Goal: Task Accomplishment & Management: Manage account settings

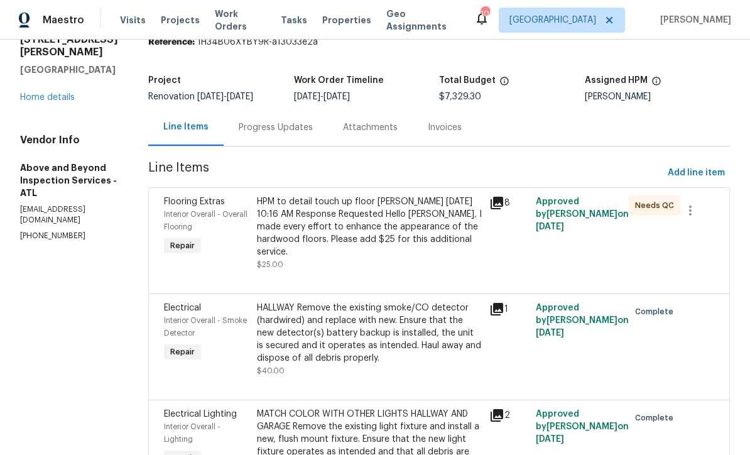
scroll to position [55, 0]
click at [337, 229] on div "HPM to detail touch up floor Jason Leonard 10/01/2025 10:16 AM Response Request…" at bounding box center [369, 226] width 225 height 63
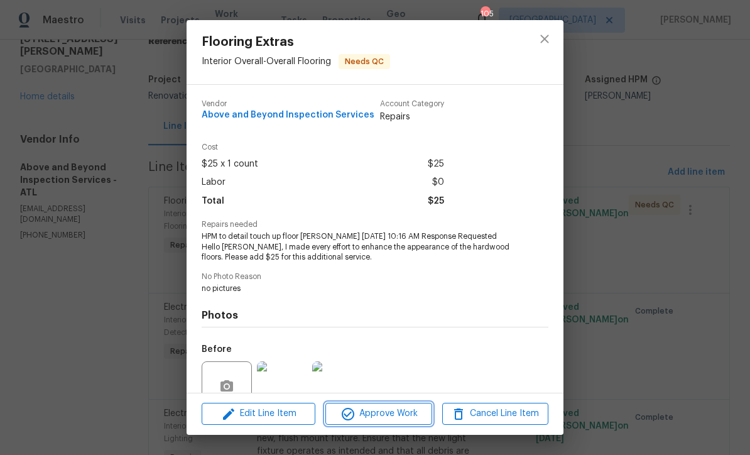
click at [378, 411] on span "Approve Work" at bounding box center [378, 414] width 99 height 16
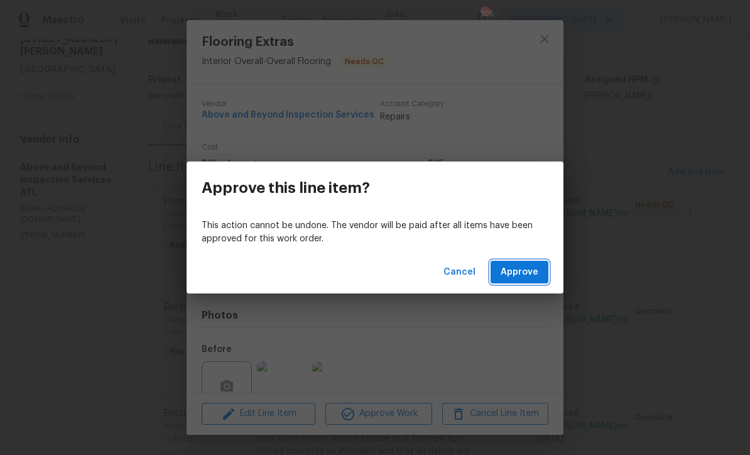
click at [520, 269] on span "Approve" at bounding box center [519, 272] width 38 height 16
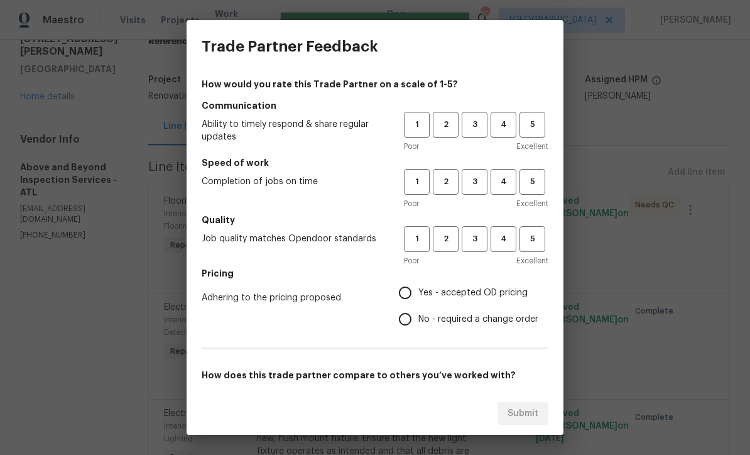
scroll to position [0, 0]
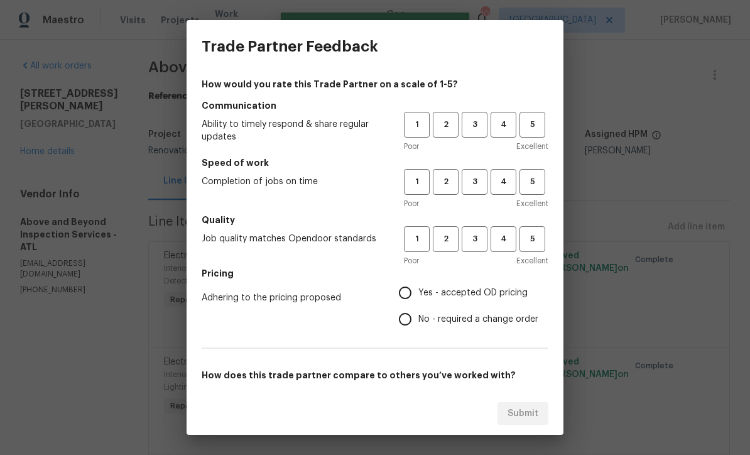
click at [501, 122] on span "4" at bounding box center [503, 124] width 23 height 14
click at [477, 180] on span "3" at bounding box center [474, 182] width 23 height 14
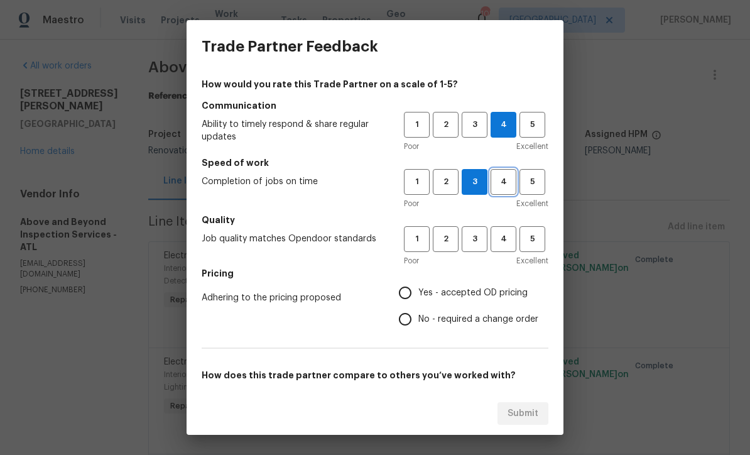
click at [506, 182] on span "4" at bounding box center [503, 182] width 23 height 14
click at [499, 236] on span "4" at bounding box center [503, 239] width 23 height 14
click at [399, 289] on input "Yes - accepted OD pricing" at bounding box center [405, 292] width 26 height 26
radio input "true"
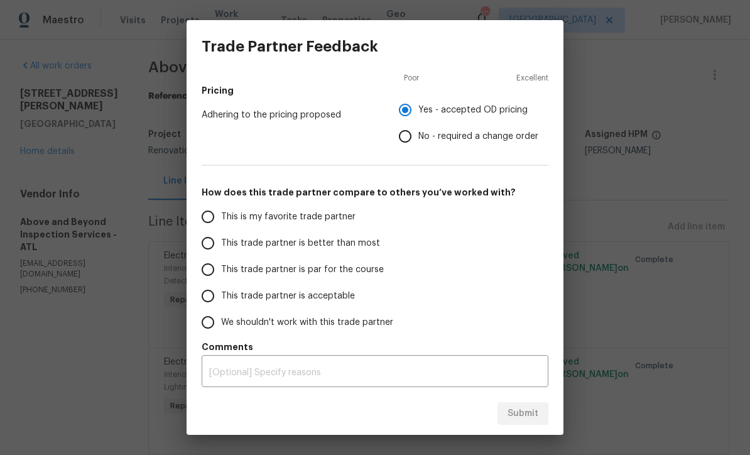
scroll to position [183, 0]
click at [211, 274] on input "This trade partner is par for the course" at bounding box center [208, 269] width 26 height 26
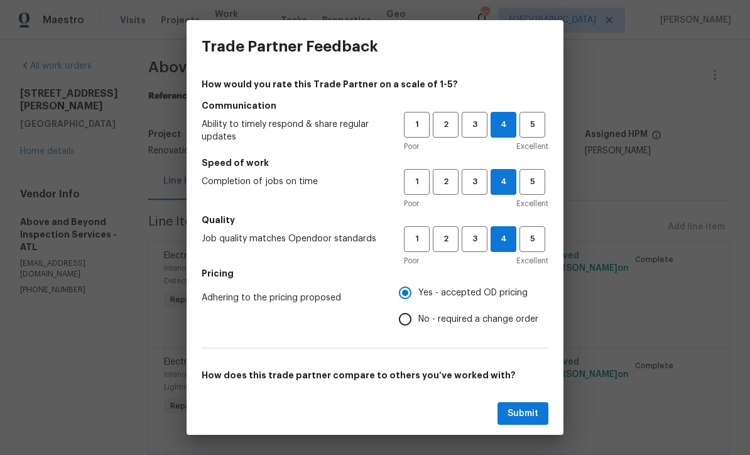
scroll to position [0, 0]
click at [473, 232] on span "3" at bounding box center [474, 239] width 23 height 14
radio input "true"
click at [520, 405] on button "Submit" at bounding box center [522, 413] width 51 height 23
radio input "false"
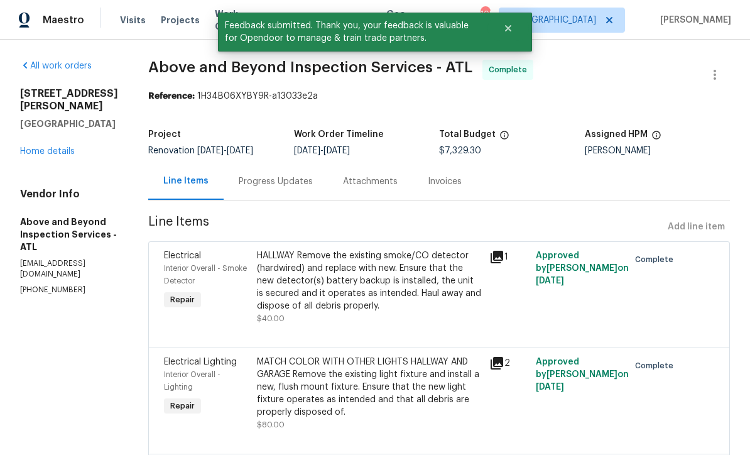
click at [47, 147] on link "Home details" at bounding box center [47, 151] width 55 height 9
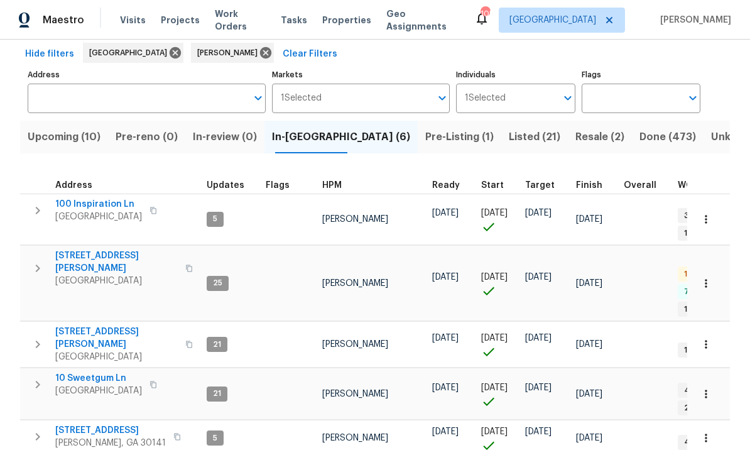
scroll to position [57, 0]
click at [89, 424] on span "386 Hill Crest Cir" at bounding box center [110, 430] width 111 height 13
click at [509, 130] on span "Listed (21)" at bounding box center [534, 138] width 51 height 18
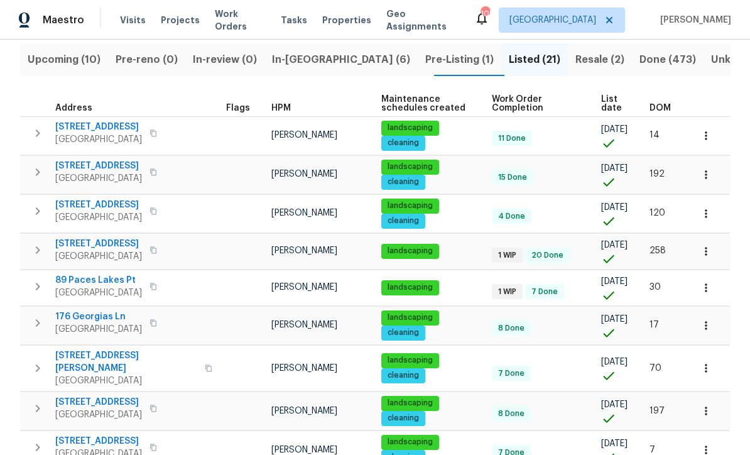
scroll to position [135, 0]
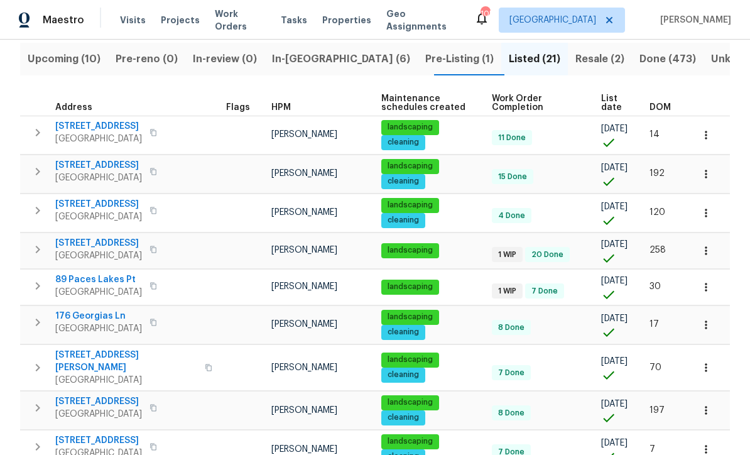
click at [91, 279] on span "89 Paces Lakes Pt" at bounding box center [98, 279] width 87 height 13
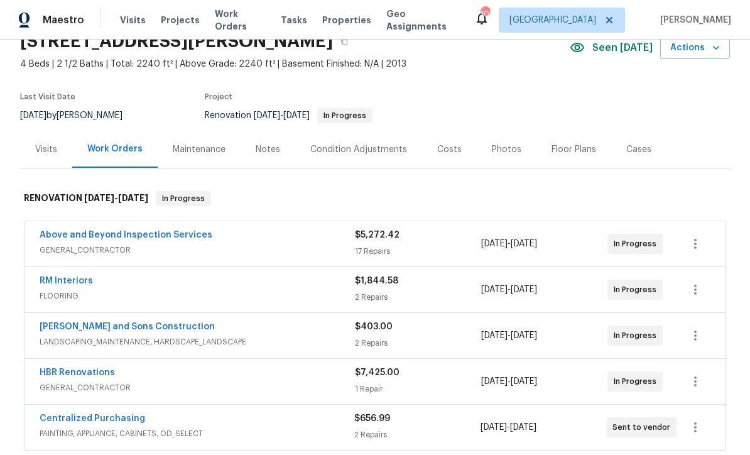
scroll to position [129, 0]
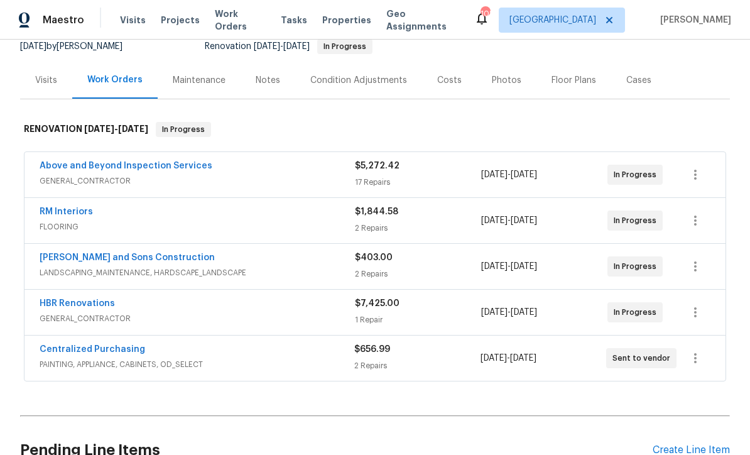
click at [56, 209] on link "RM Interiors" at bounding box center [66, 211] width 53 height 9
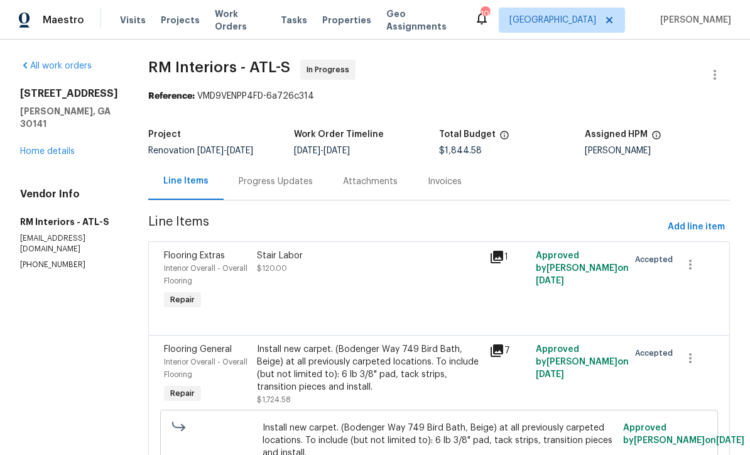
click at [251, 181] on div "Progress Updates" at bounding box center [276, 181] width 74 height 13
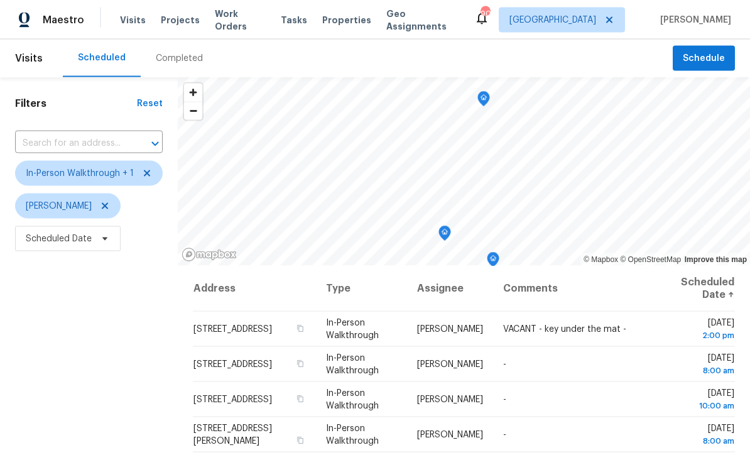
scroll to position [1, 0]
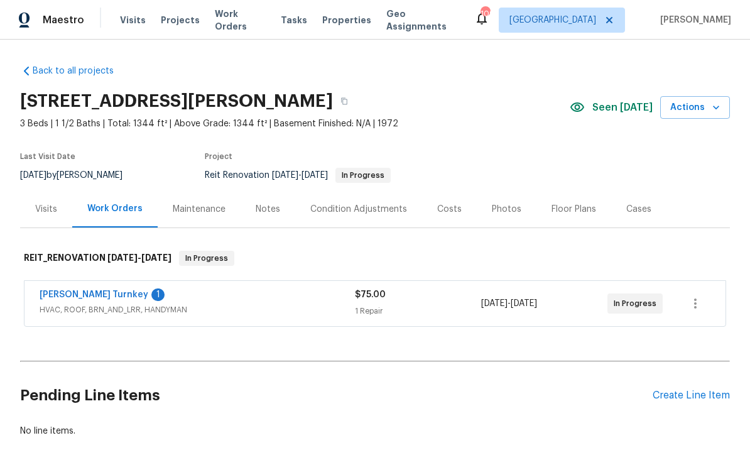
click at [67, 298] on link "[PERSON_NAME] Turnkey" at bounding box center [94, 294] width 109 height 9
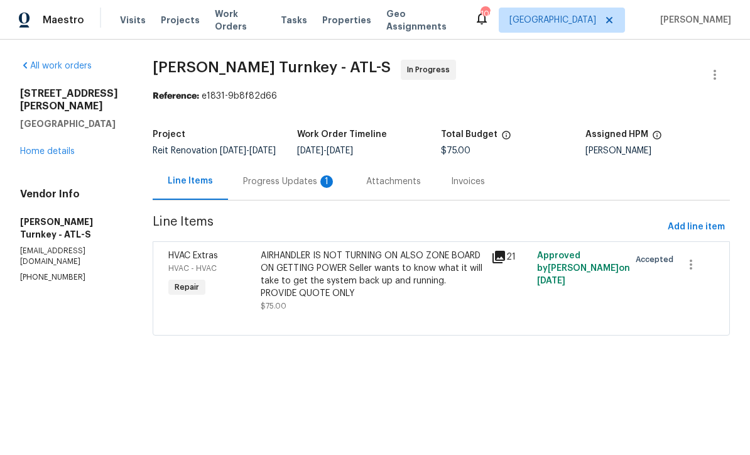
click at [279, 188] on div "Progress Updates 1" at bounding box center [289, 181] width 93 height 13
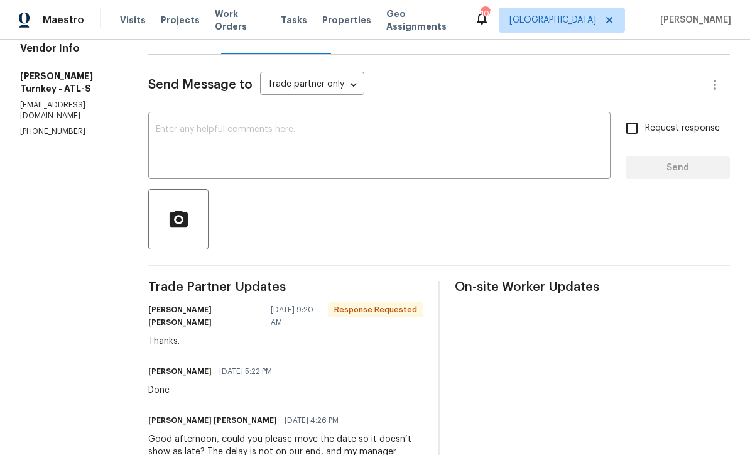
scroll to position [145, 0]
click at [156, 137] on textarea at bounding box center [379, 148] width 447 height 44
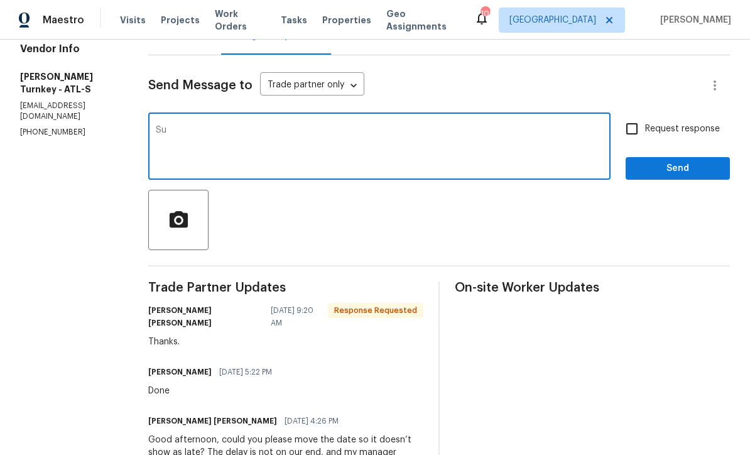
type textarea "S"
type textarea "You welcome"
click at [661, 175] on span "Send" at bounding box center [677, 169] width 84 height 16
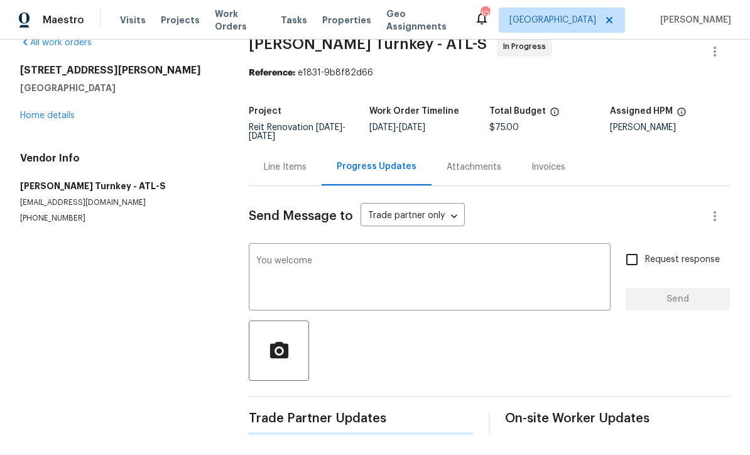
scroll to position [0, 0]
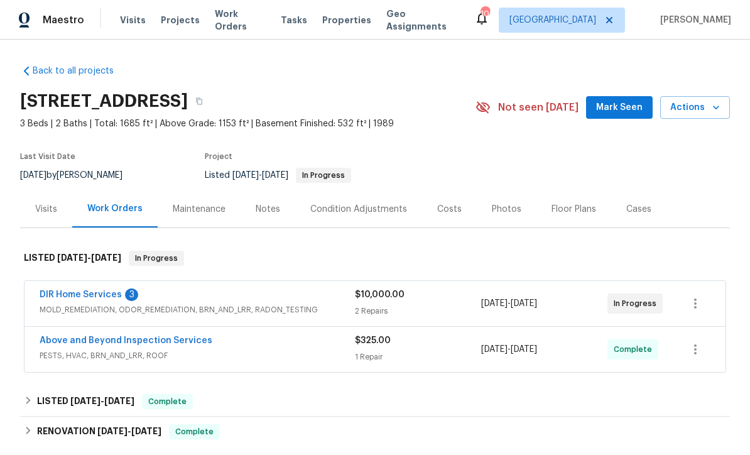
click at [74, 298] on link "DIR Home Services" at bounding box center [81, 294] width 82 height 9
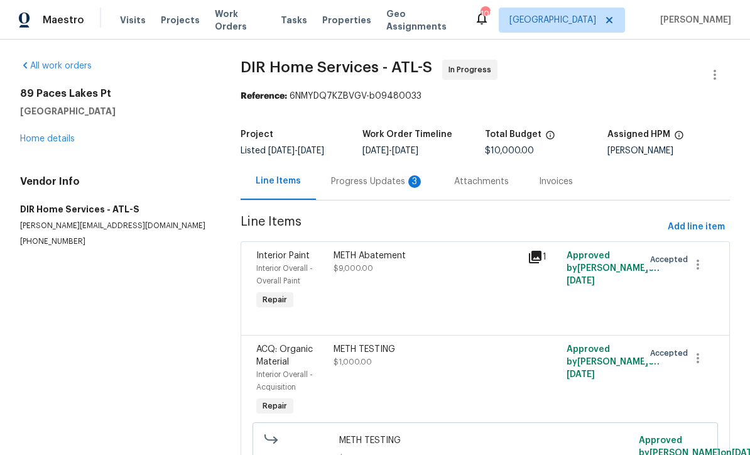
click at [337, 179] on div "Progress Updates 3" at bounding box center [377, 181] width 93 height 13
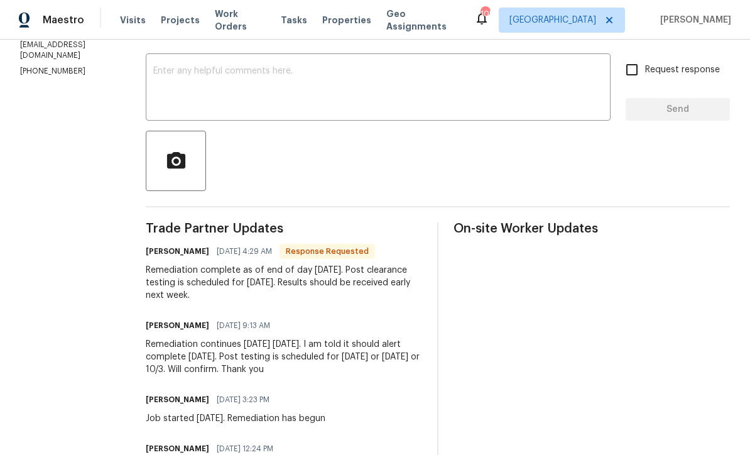
scroll to position [191, 0]
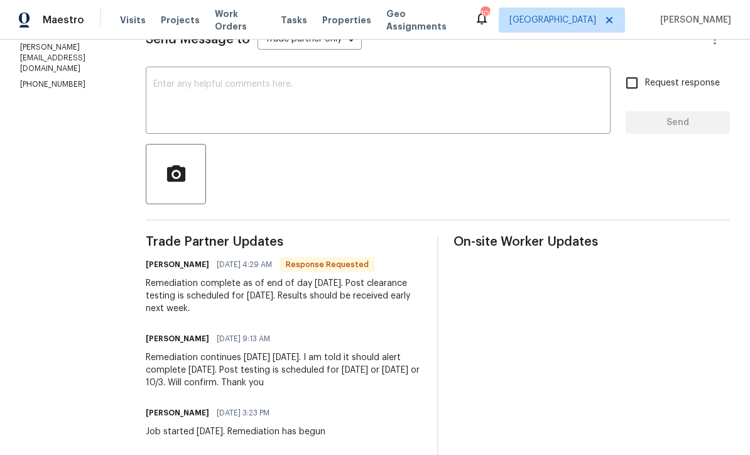
click at [171, 87] on textarea at bounding box center [378, 102] width 450 height 44
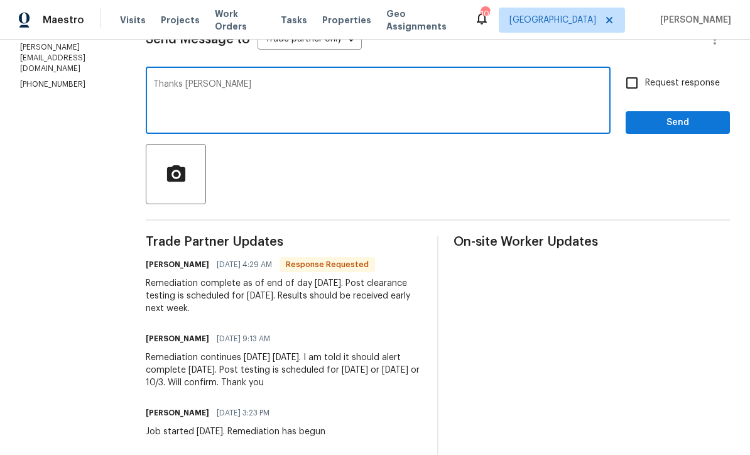
type textarea "Thanks [PERSON_NAME]"
click at [657, 123] on span "Send" at bounding box center [677, 123] width 84 height 16
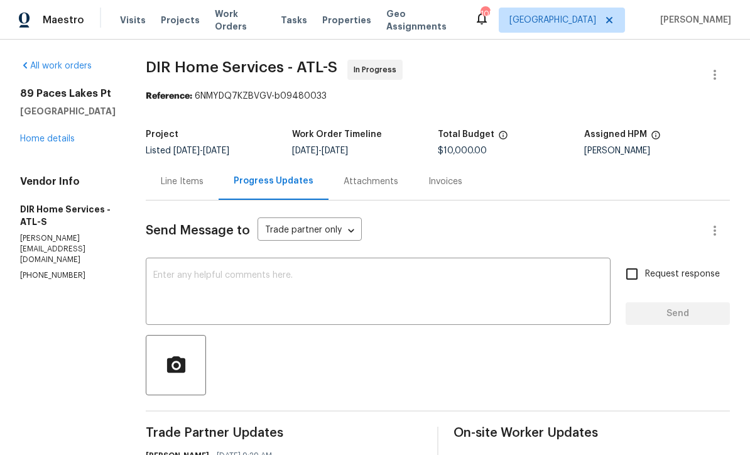
scroll to position [0, 0]
click at [26, 87] on div "All work orders [STREET_ADDRESS] Home details Vendor Info DIR Home Services - A…" at bounding box center [67, 171] width 95 height 222
copy div "89 [GEOGRAPHIC_DATA]"
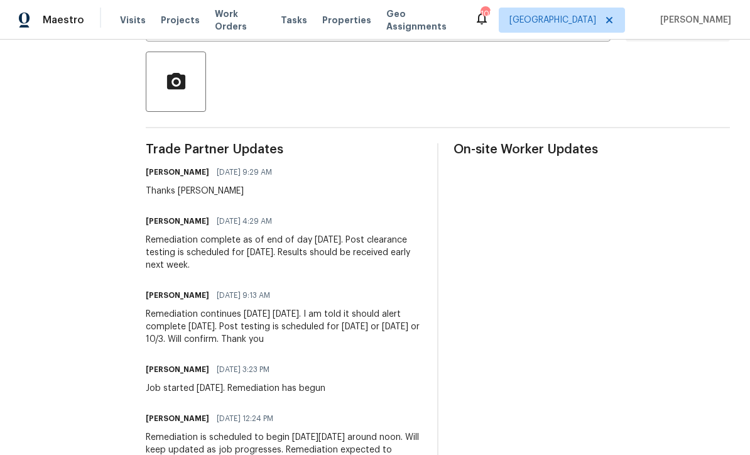
scroll to position [289, 0]
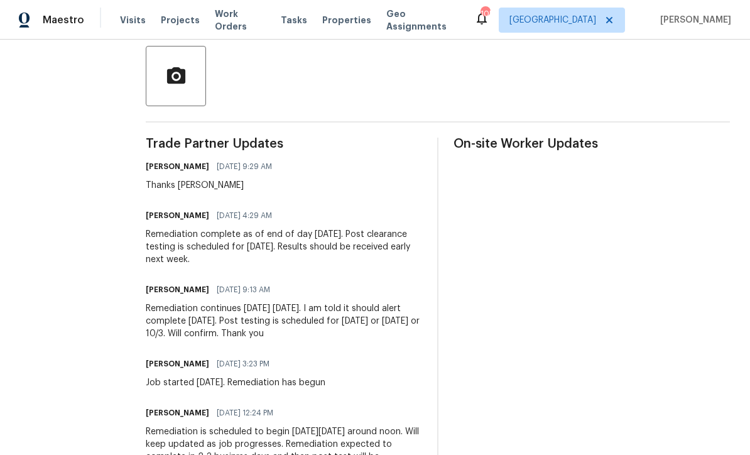
click at [162, 209] on div "[PERSON_NAME] [DATE] 4:29 AM" at bounding box center [284, 216] width 276 height 18
copy div "[PERSON_NAME] [DATE] 4:29 AM Remediation complete as of end of day [DATE]. Post…"
click at [116, 236] on section "All work orders [STREET_ADDRESS] Home details Vendor Info DIR Home Services - A…" at bounding box center [67, 341] width 95 height 1141
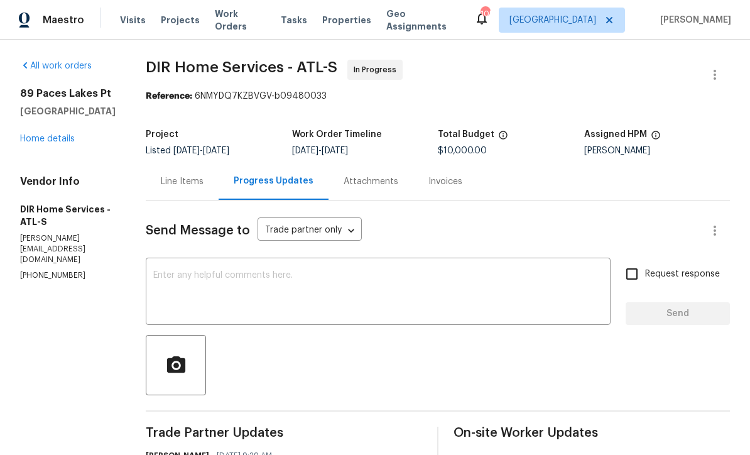
scroll to position [0, 0]
click at [74, 139] on link "Home details" at bounding box center [47, 138] width 55 height 9
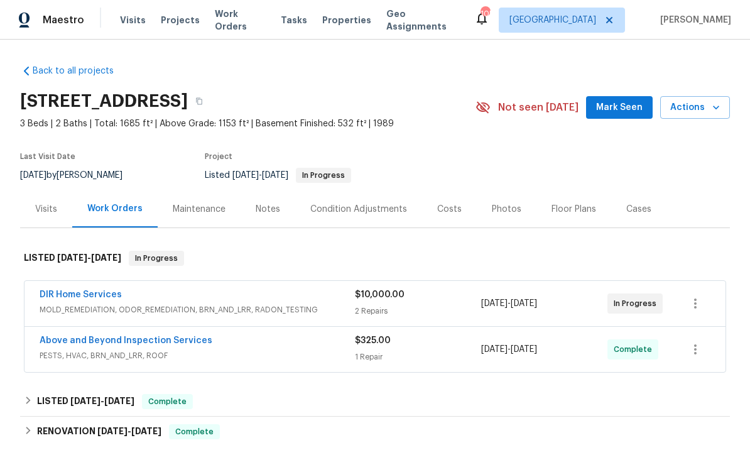
click at [281, 202] on div "Notes" at bounding box center [267, 208] width 55 height 37
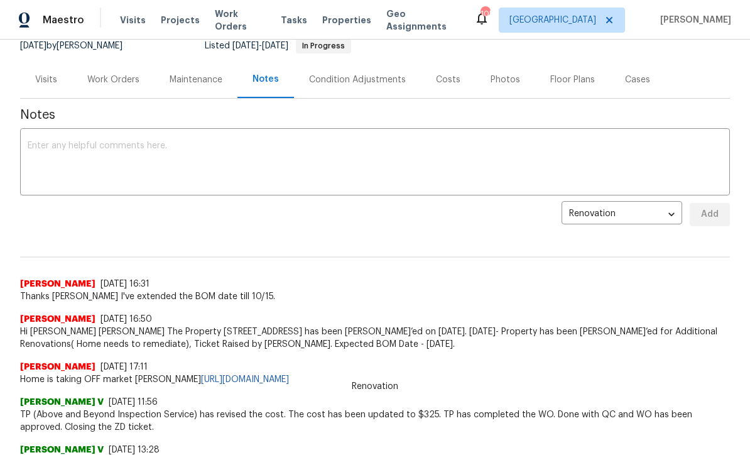
scroll to position [130, 0]
click at [353, 409] on span "TP (Above and Beyond Inspection Service) has revised the cost. The cost has bee…" at bounding box center [374, 419] width 709 height 25
